Goal: Task Accomplishment & Management: Manage account settings

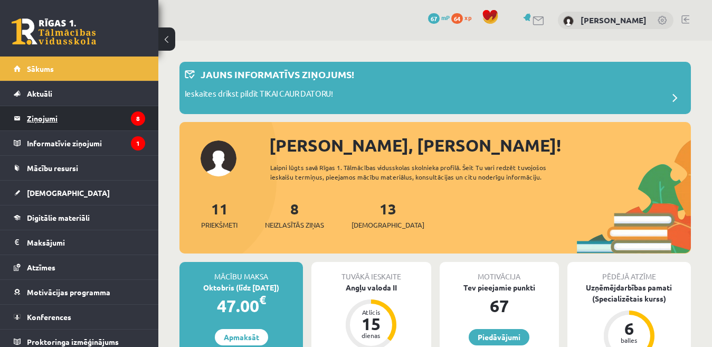
click at [39, 120] on legend "Ziņojumi 8" at bounding box center [86, 118] width 118 height 24
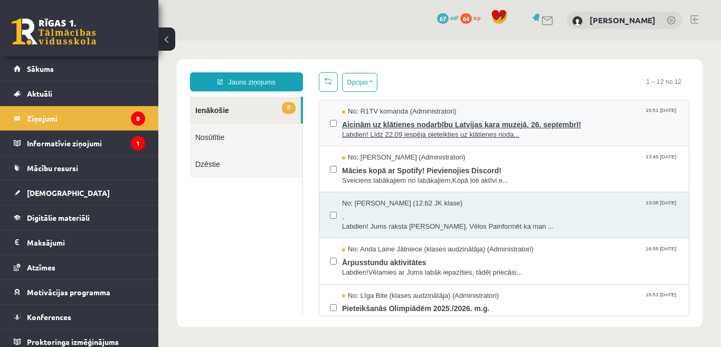
click at [387, 127] on span "Aicinām uz klātienes nodarbību Latvijas kara muzejā, 26. septembrī!" at bounding box center [510, 123] width 336 height 13
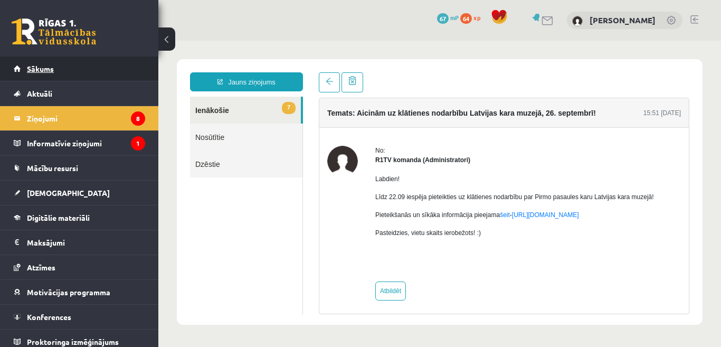
click at [40, 66] on span "Sākums" at bounding box center [40, 68] width 27 height 9
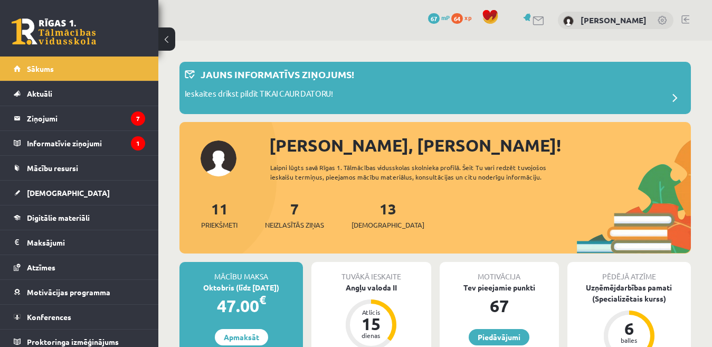
click at [686, 18] on link at bounding box center [685, 19] width 8 height 8
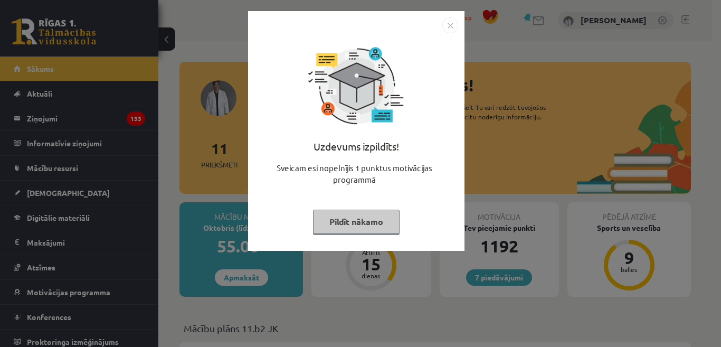
click at [359, 230] on button "Pildīt nākamo" at bounding box center [356, 221] width 87 height 24
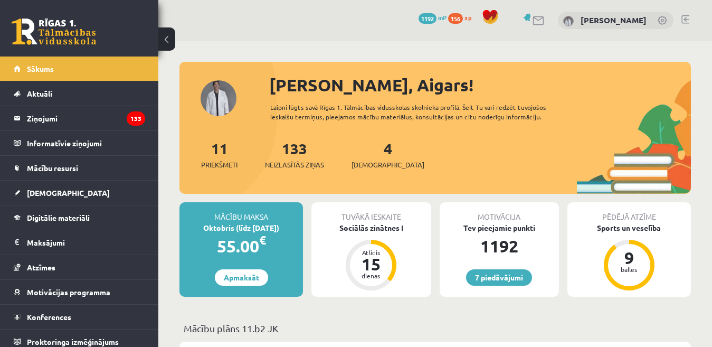
click at [684, 18] on link at bounding box center [685, 19] width 8 height 8
